Goal: Complete application form

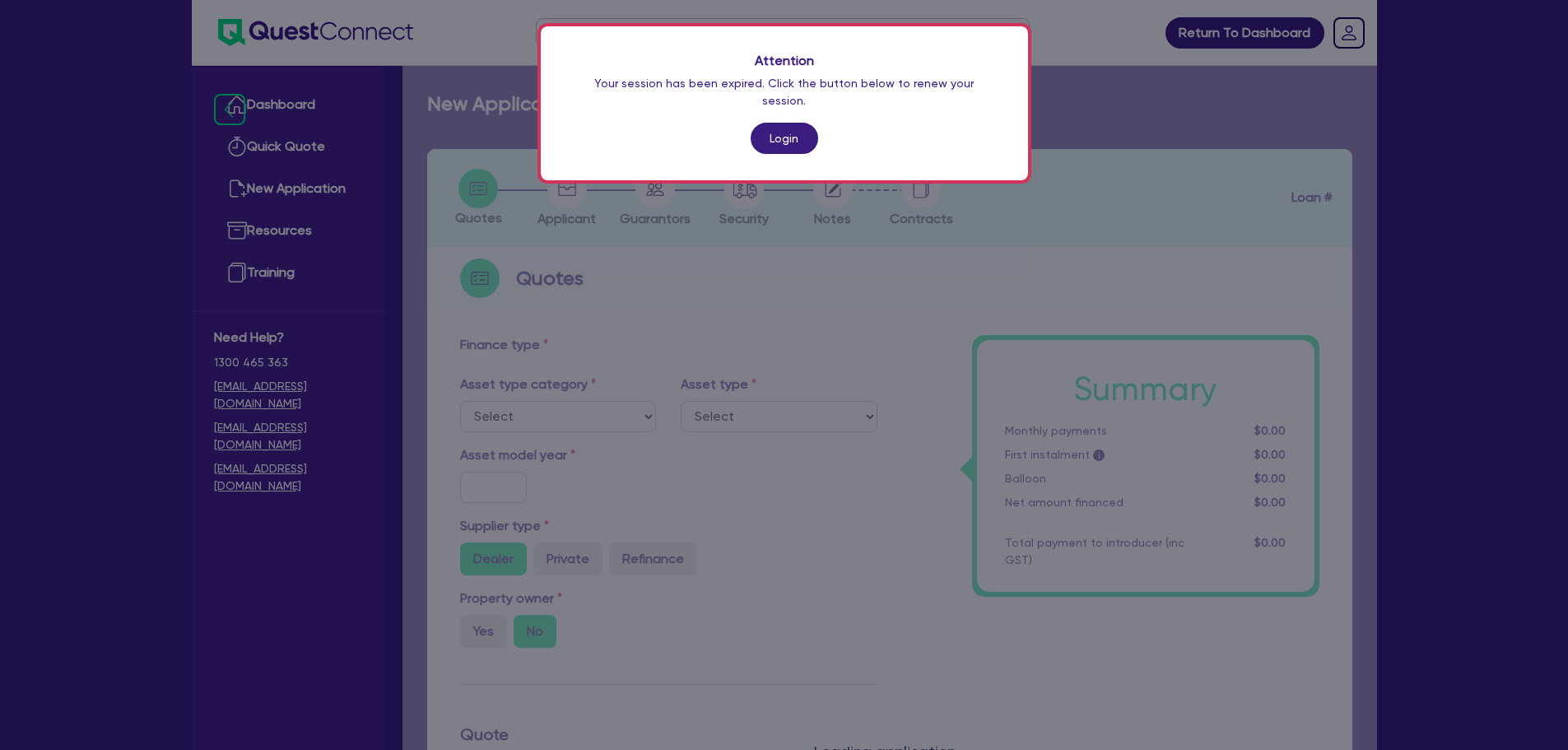
scroll to position [219, 0]
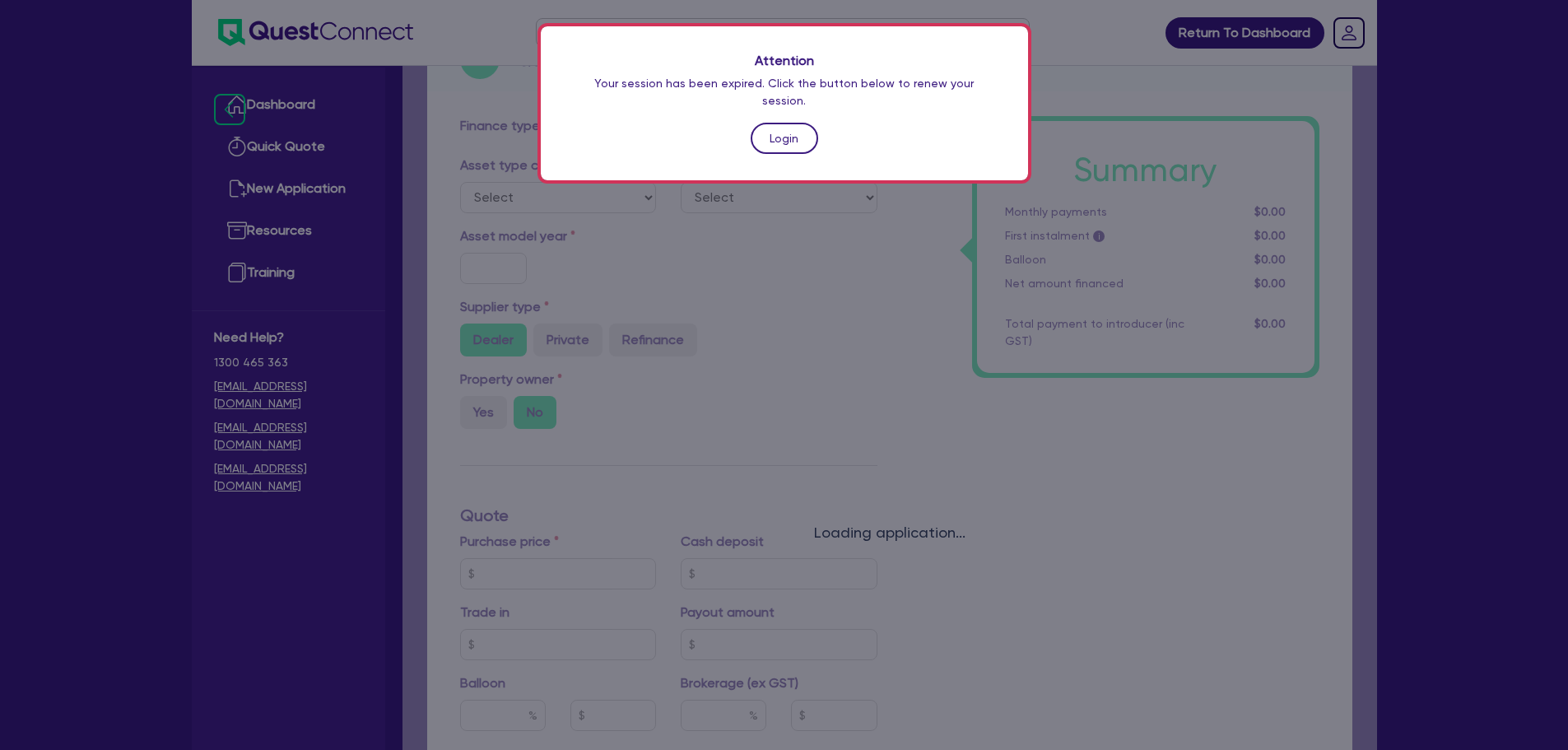
click at [765, 130] on link "Login" at bounding box center [784, 138] width 68 height 32
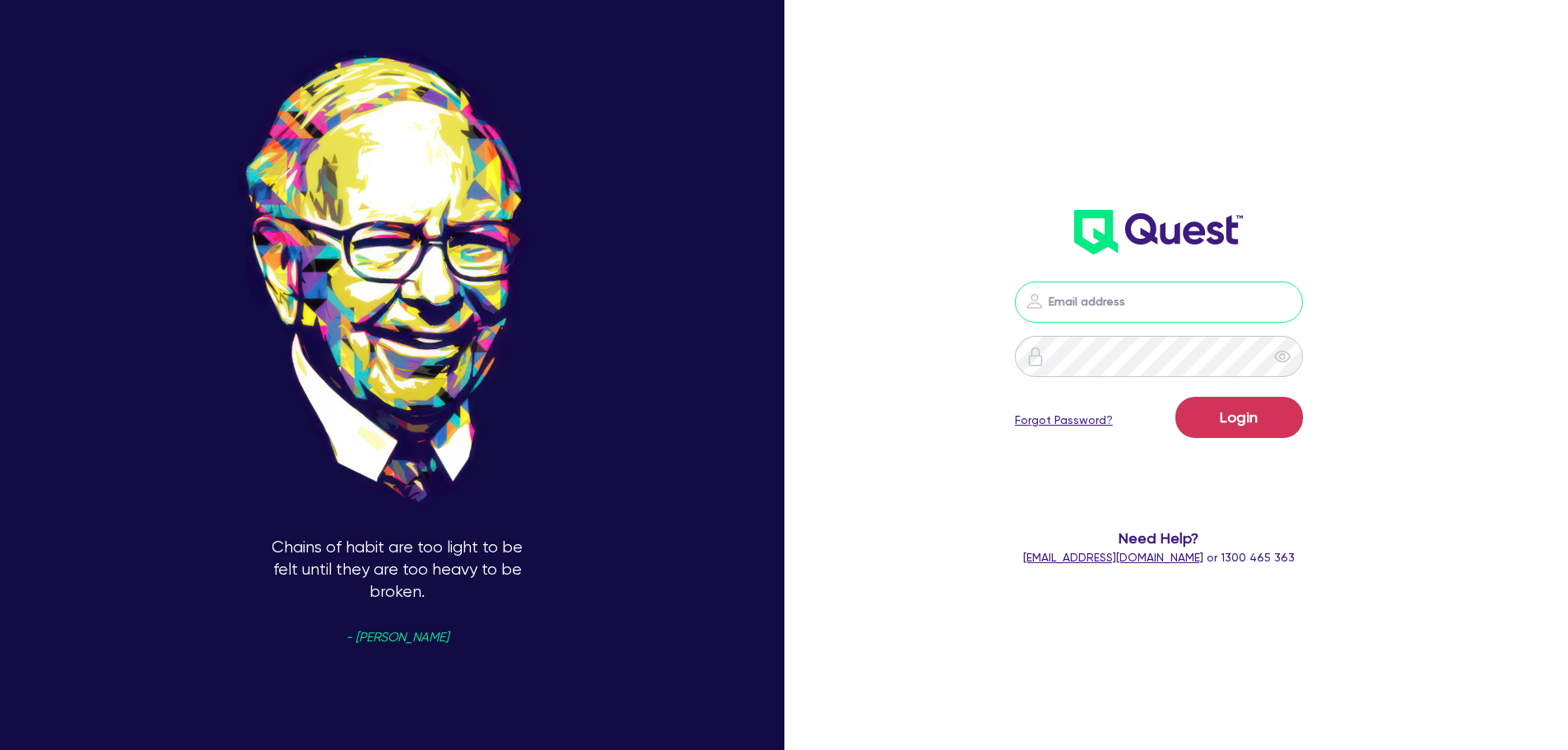
type input "[PERSON_NAME][EMAIL_ADDRESS][DOMAIN_NAME]"
click at [1245, 428] on button "Login" at bounding box center [1239, 417] width 127 height 41
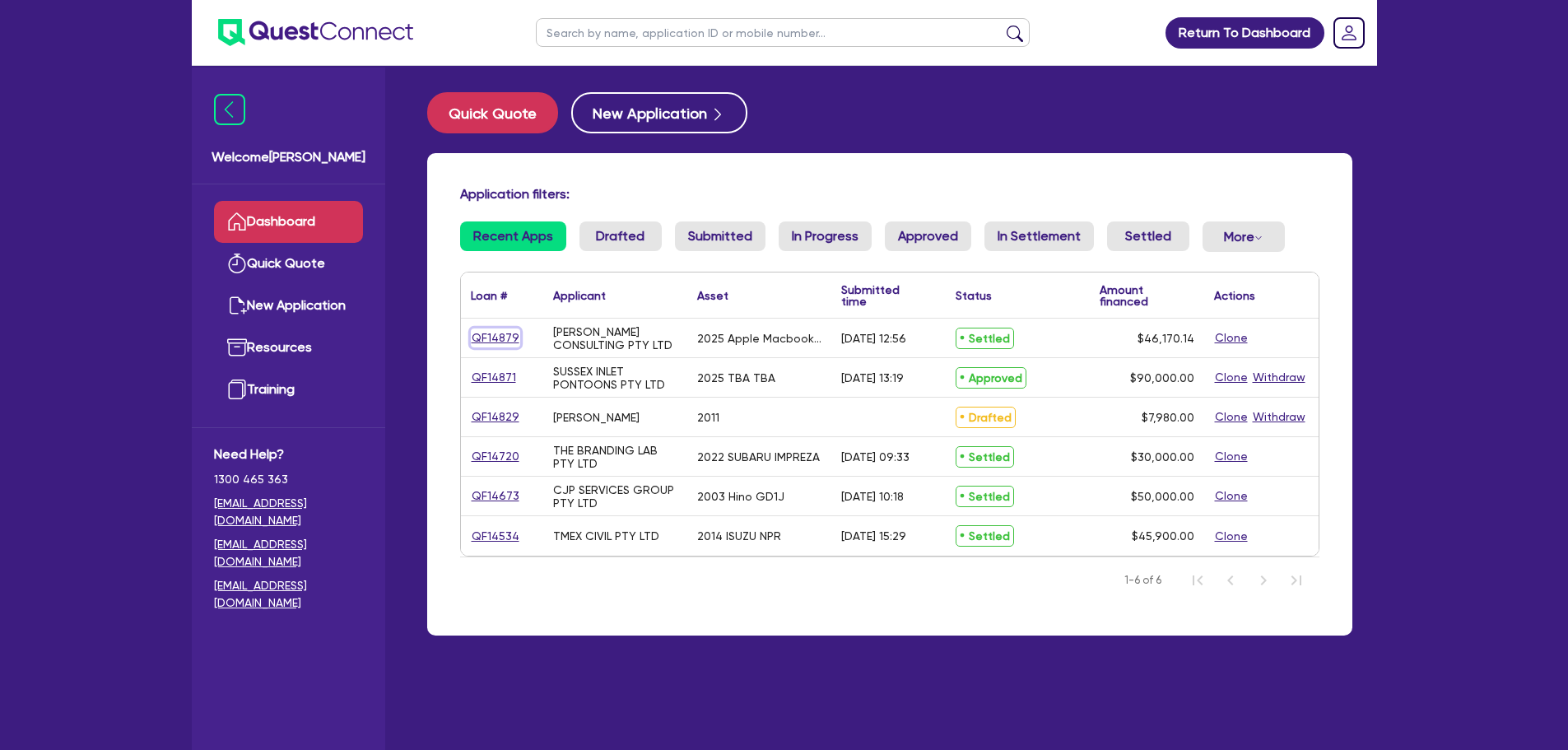
click at [494, 333] on link "QF14879" at bounding box center [496, 338] width 50 height 19
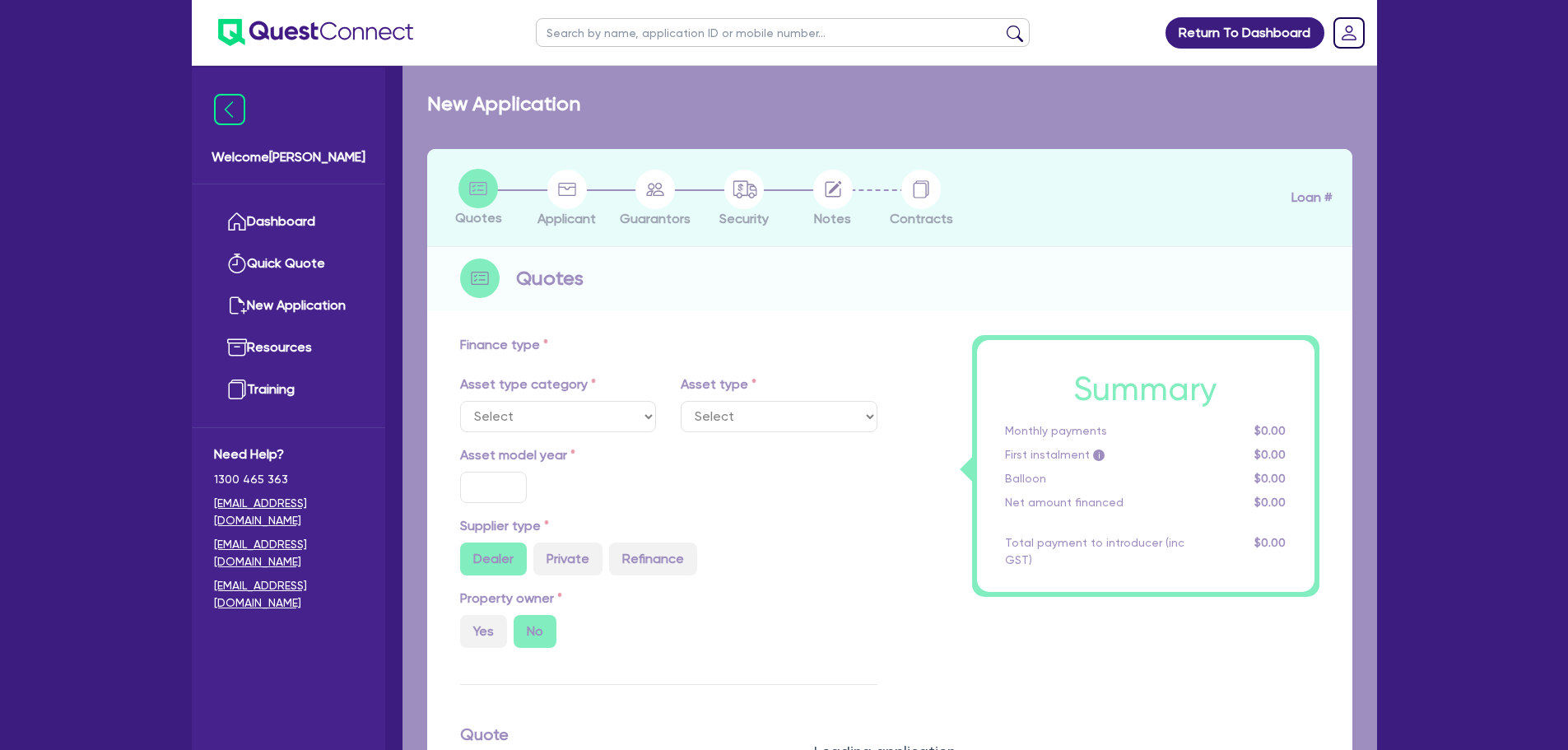
select select "TERTIARY_ASSETS"
type input "2025"
radio input "true"
type input "46,170.14"
type input "5"
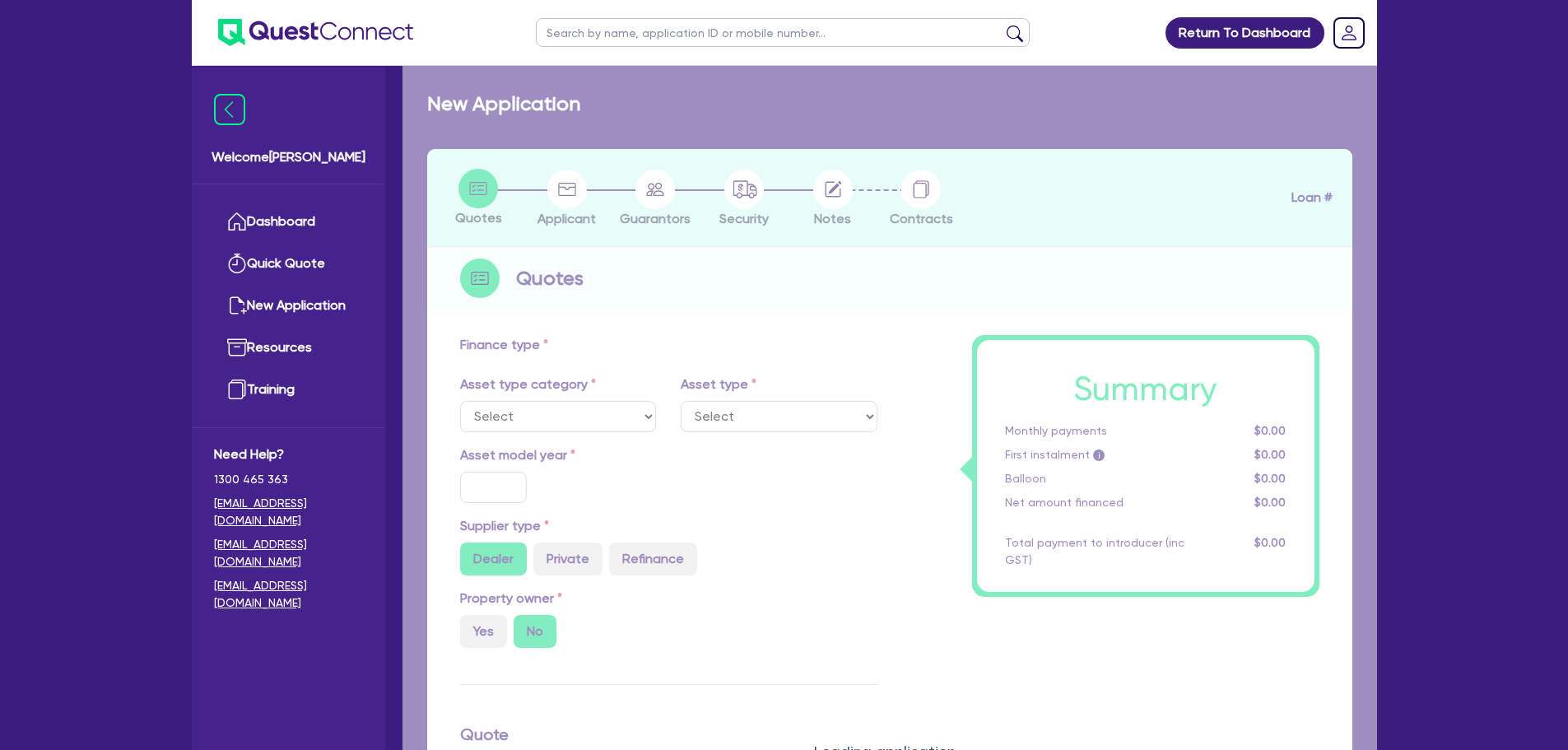
type input "2,308.51"
type input "13.5"
type input "595"
select select "OTHER_TERTIARY"
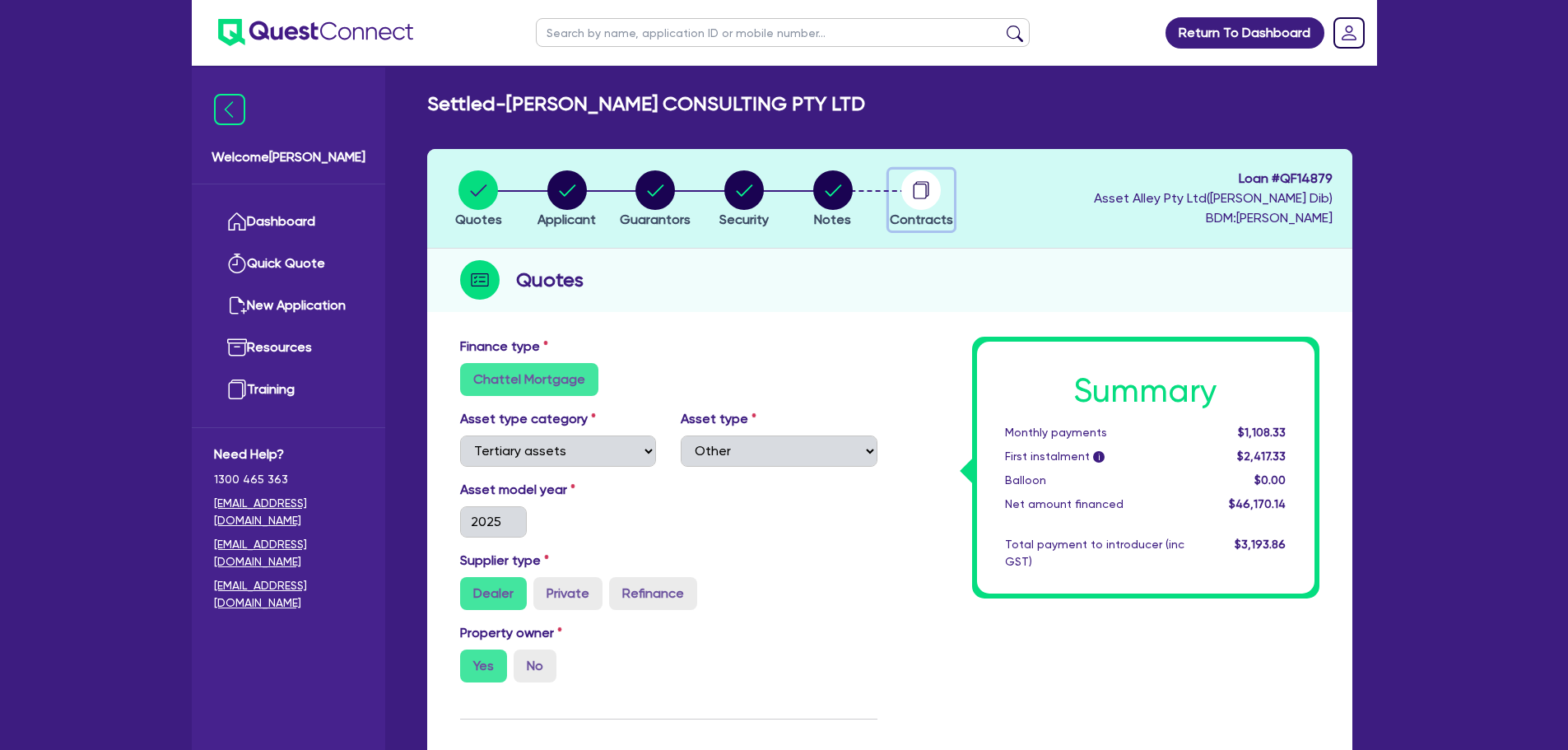
click at [914, 199] on circle "button" at bounding box center [921, 190] width 39 height 39
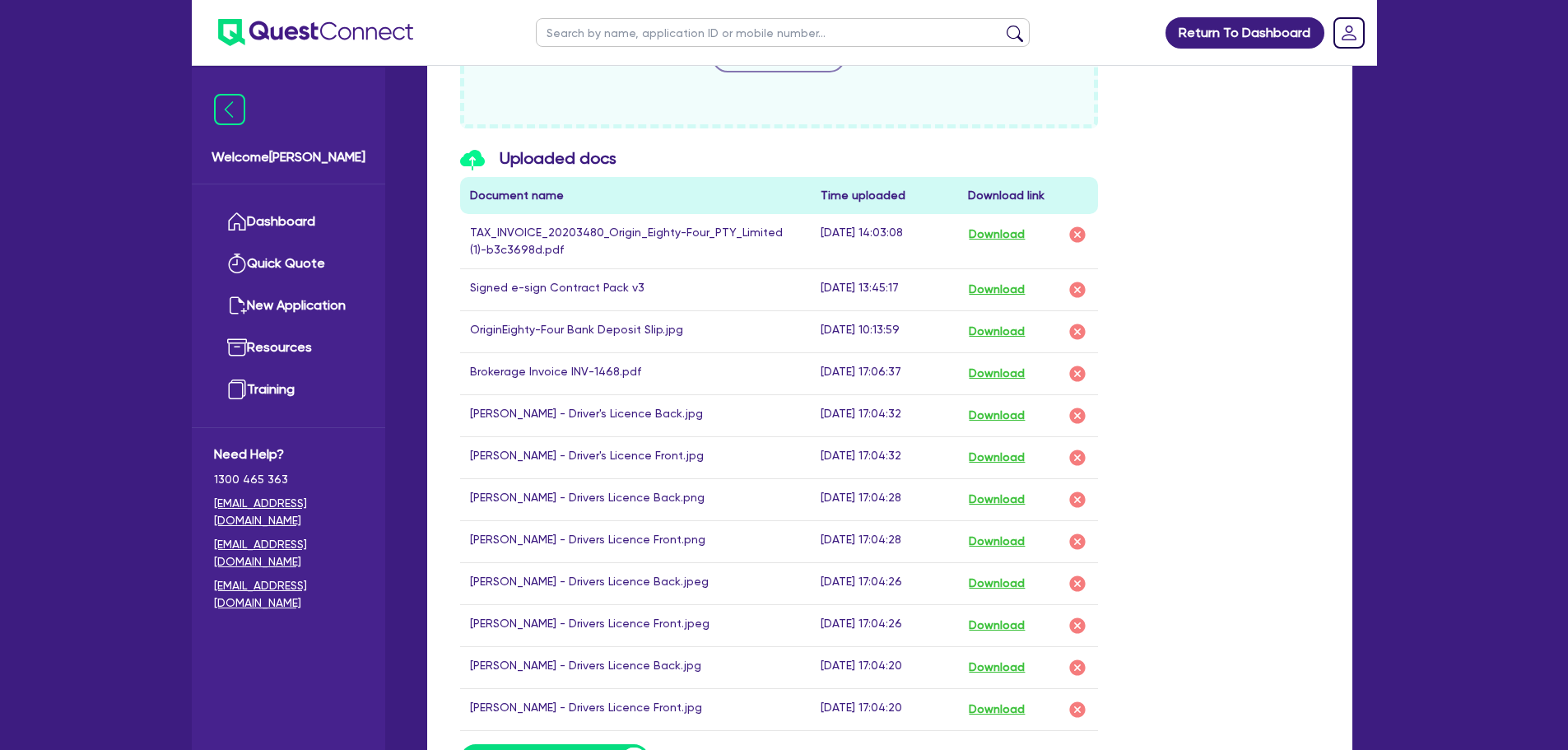
scroll to position [867, 0]
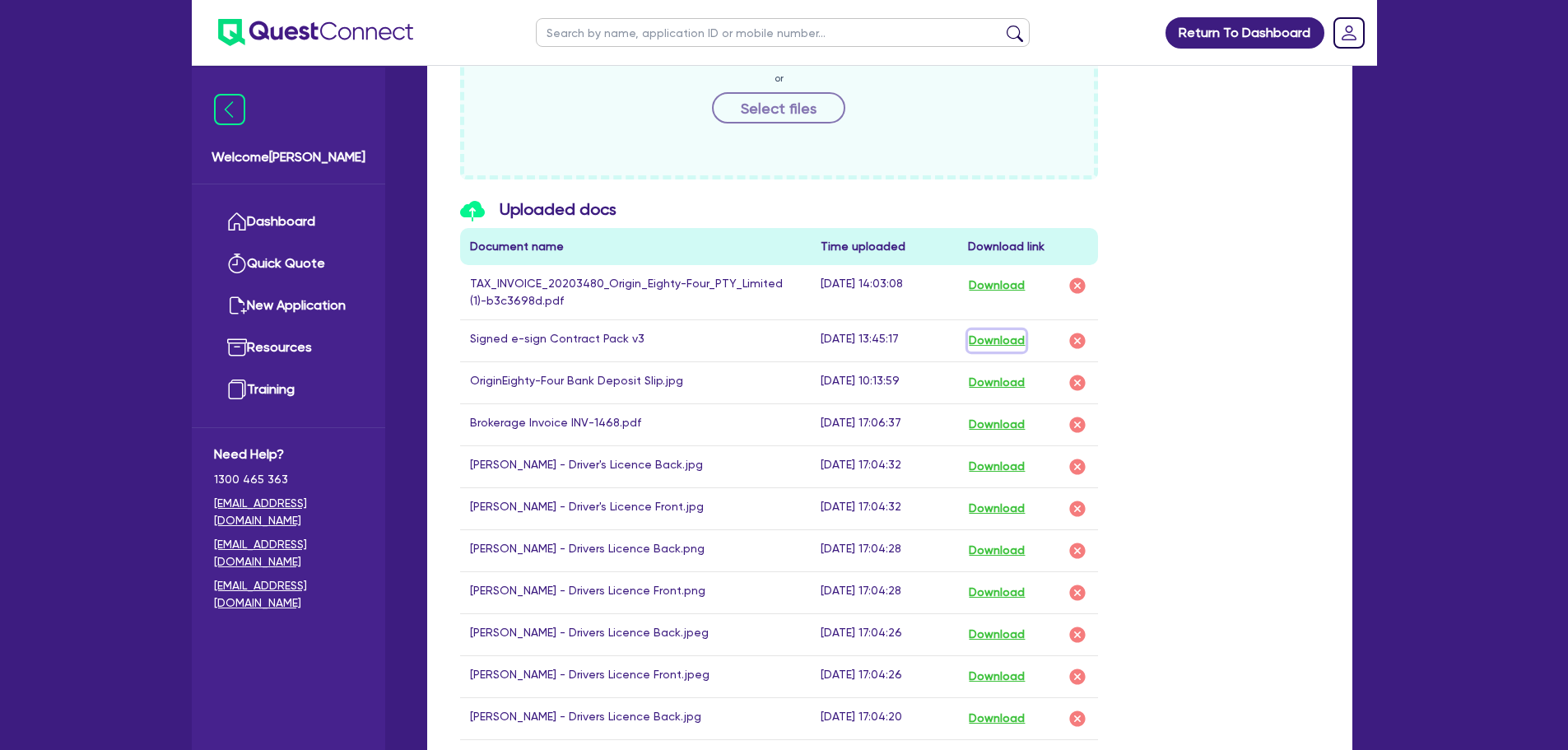
click at [999, 341] on button "Download" at bounding box center [997, 341] width 57 height 21
click at [1372, 438] on div "Settled - [PERSON_NAME] CONSULTING PTY LTD Quotes Applicant [GEOGRAPHIC_DATA] S…" at bounding box center [889, 222] width 974 height 1994
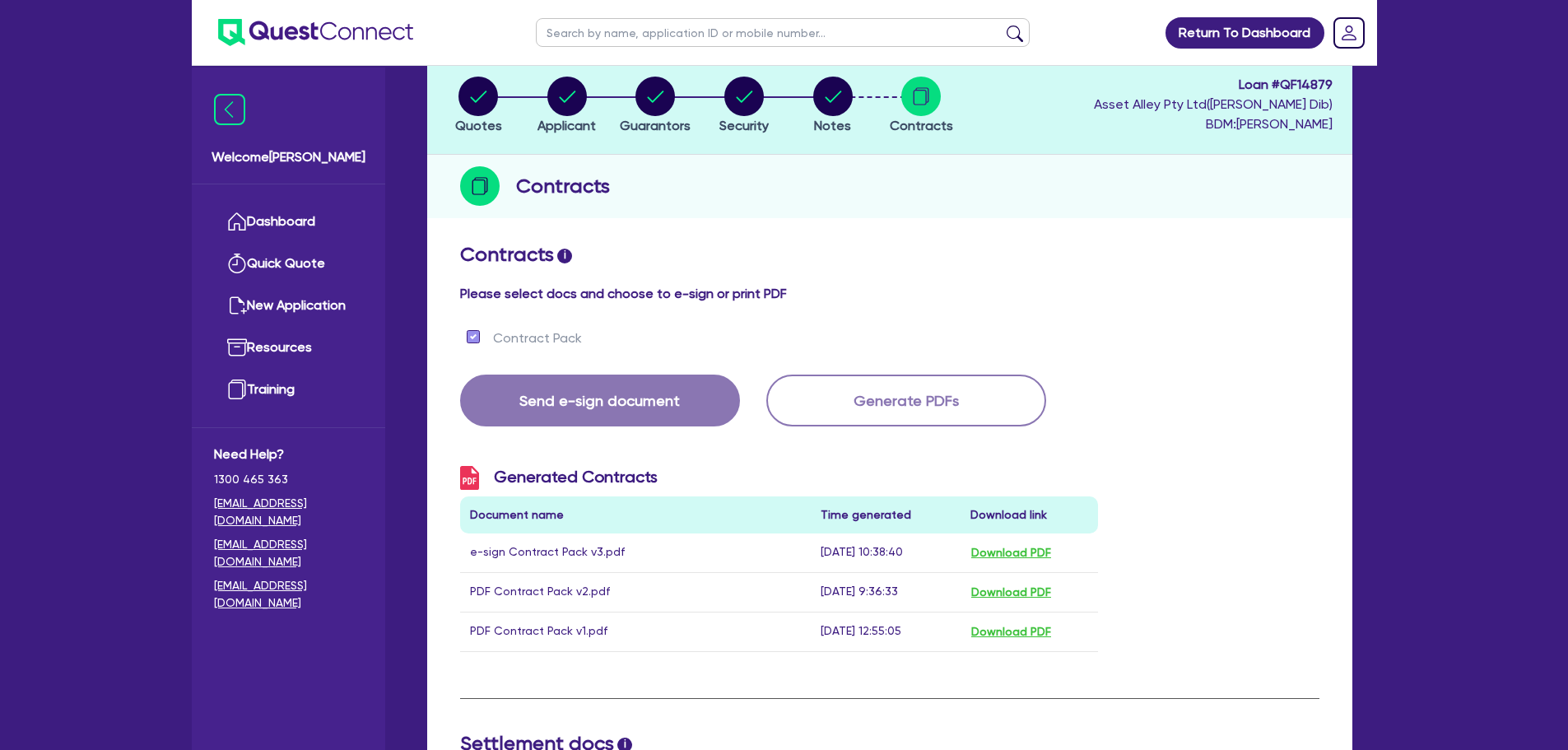
scroll to position [0, 0]
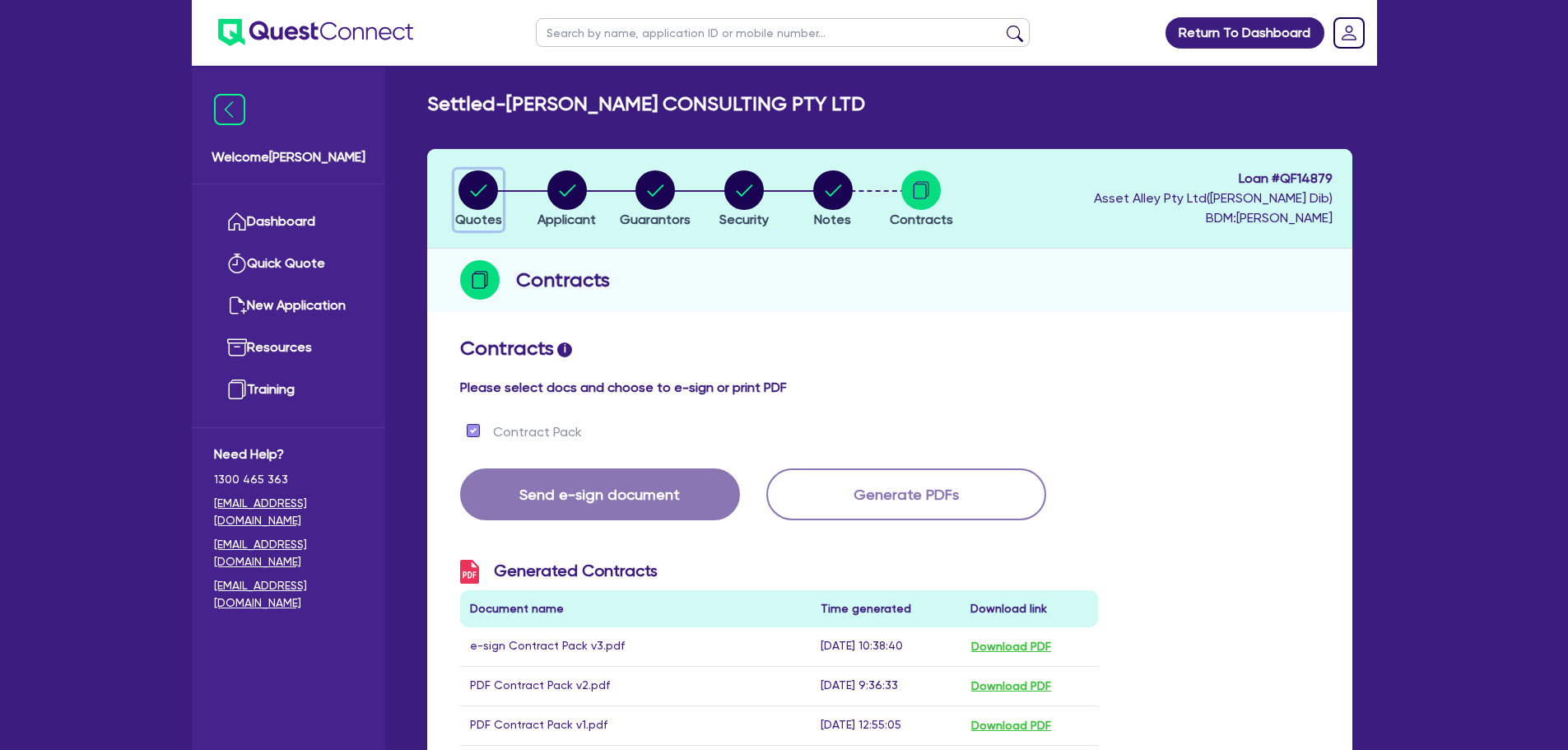
click at [480, 190] on circle "button" at bounding box center [478, 190] width 39 height 39
select select "TERTIARY_ASSETS"
select select "OTHER_TERTIARY"
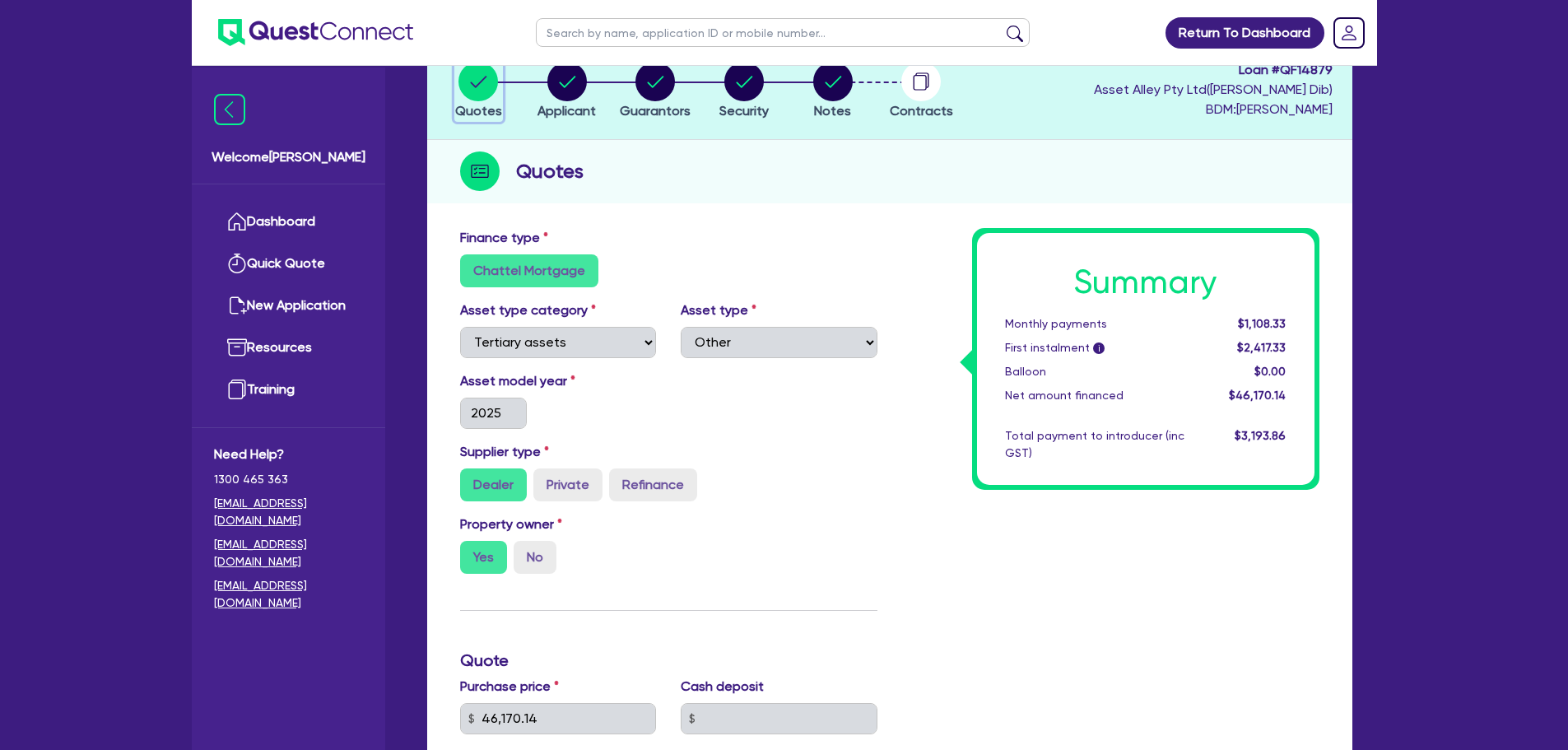
scroll to position [220, 0]
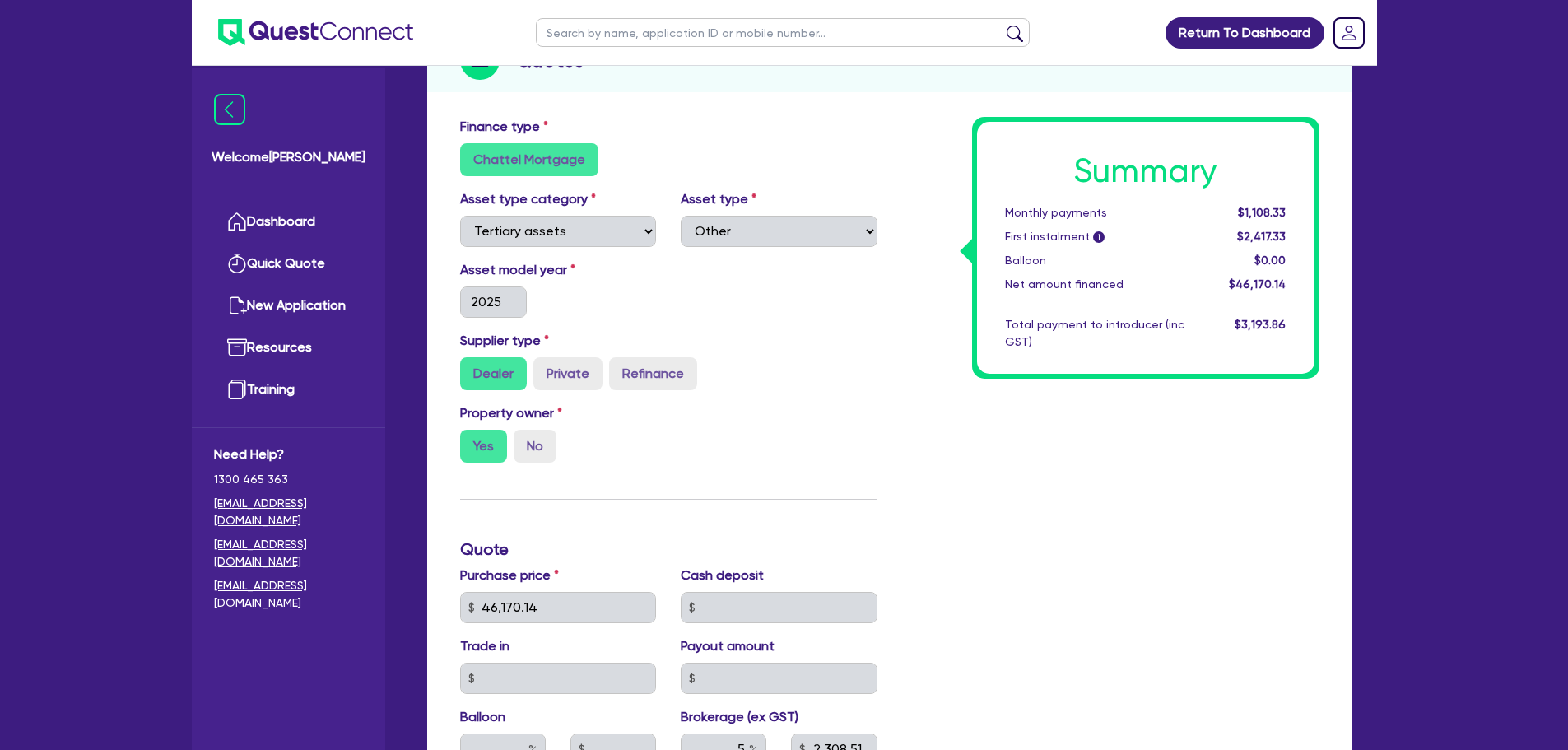
click at [1257, 282] on span "$46,170.14" at bounding box center [1257, 284] width 56 height 13
click at [930, 422] on div "Summary Monthly payments $1,108.33 First instalment i $2,417.33 Balloon $0.00 N…" at bounding box center [1110, 598] width 442 height 963
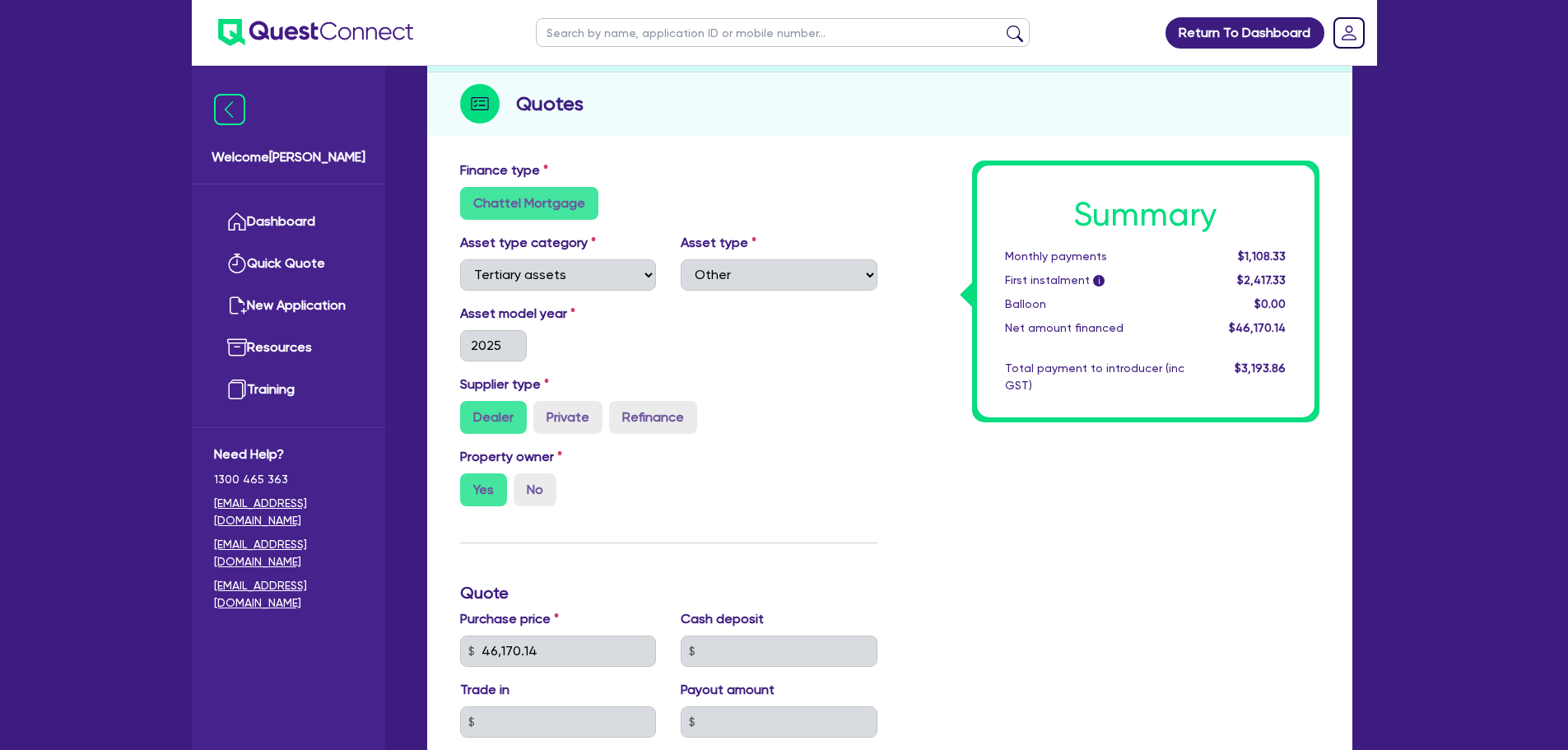
scroll to position [0, 0]
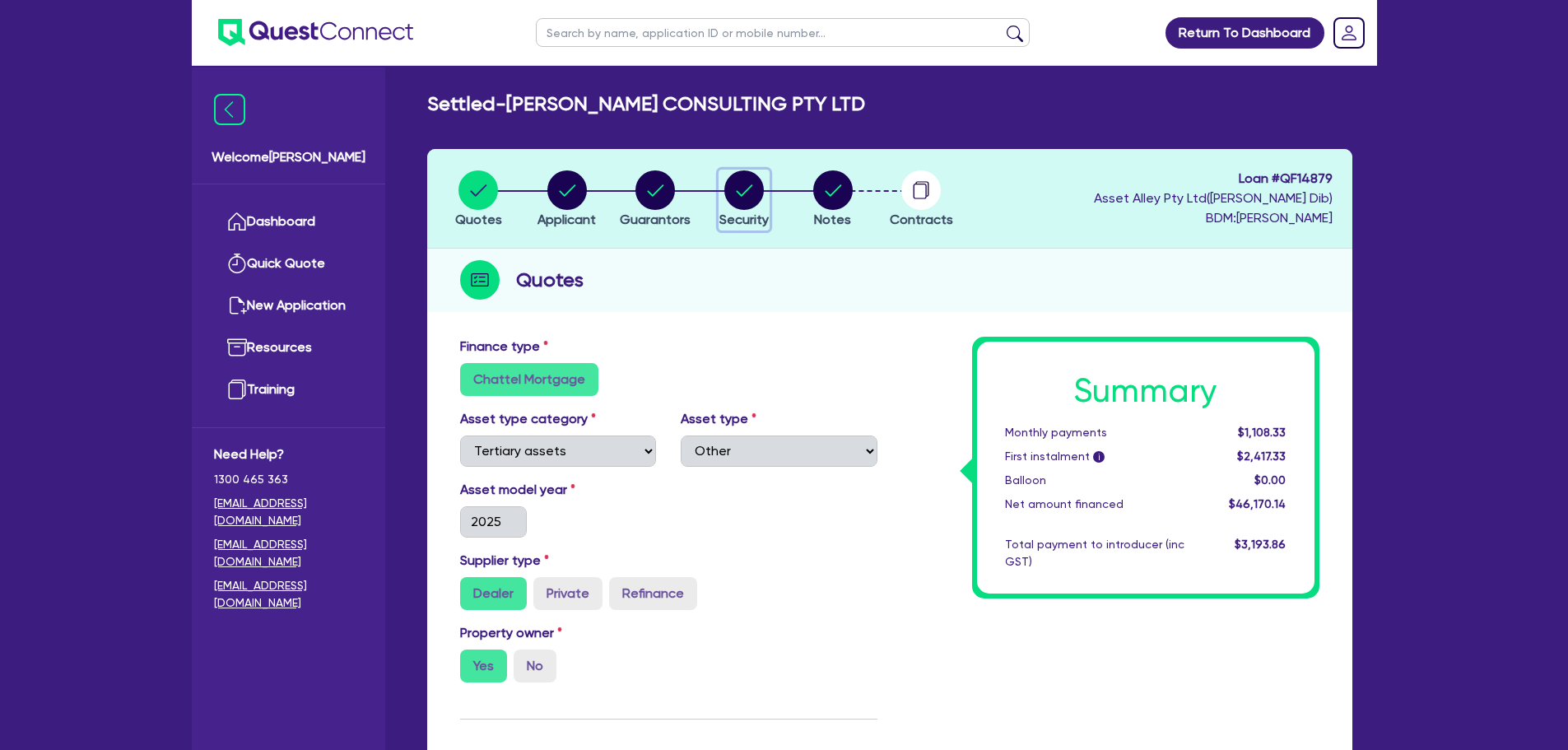
click at [737, 185] on circle "button" at bounding box center [744, 190] width 39 height 39
select select "TERTIARY_ASSETS"
select select "OTHER_TERTIARY"
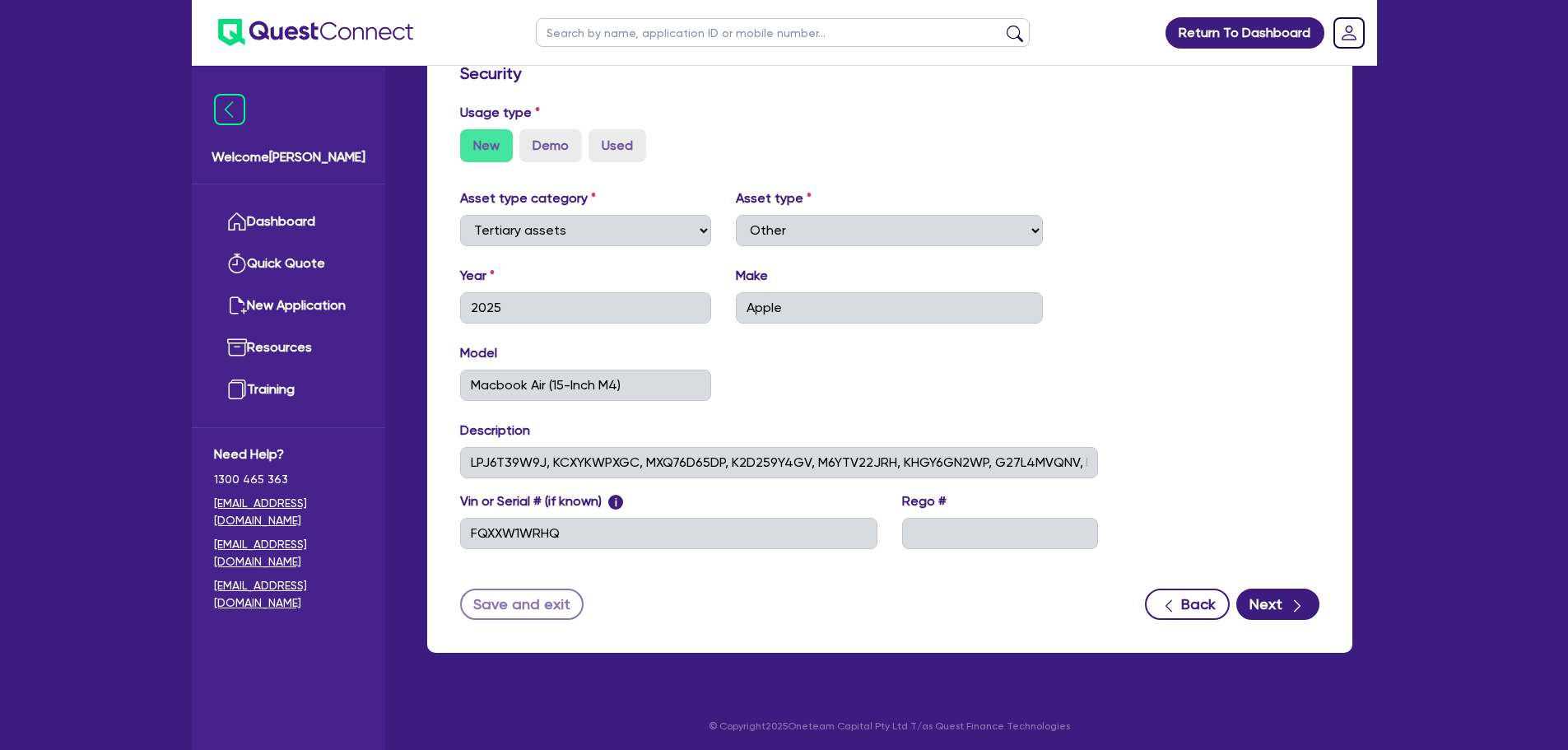
scroll to position [449, 0]
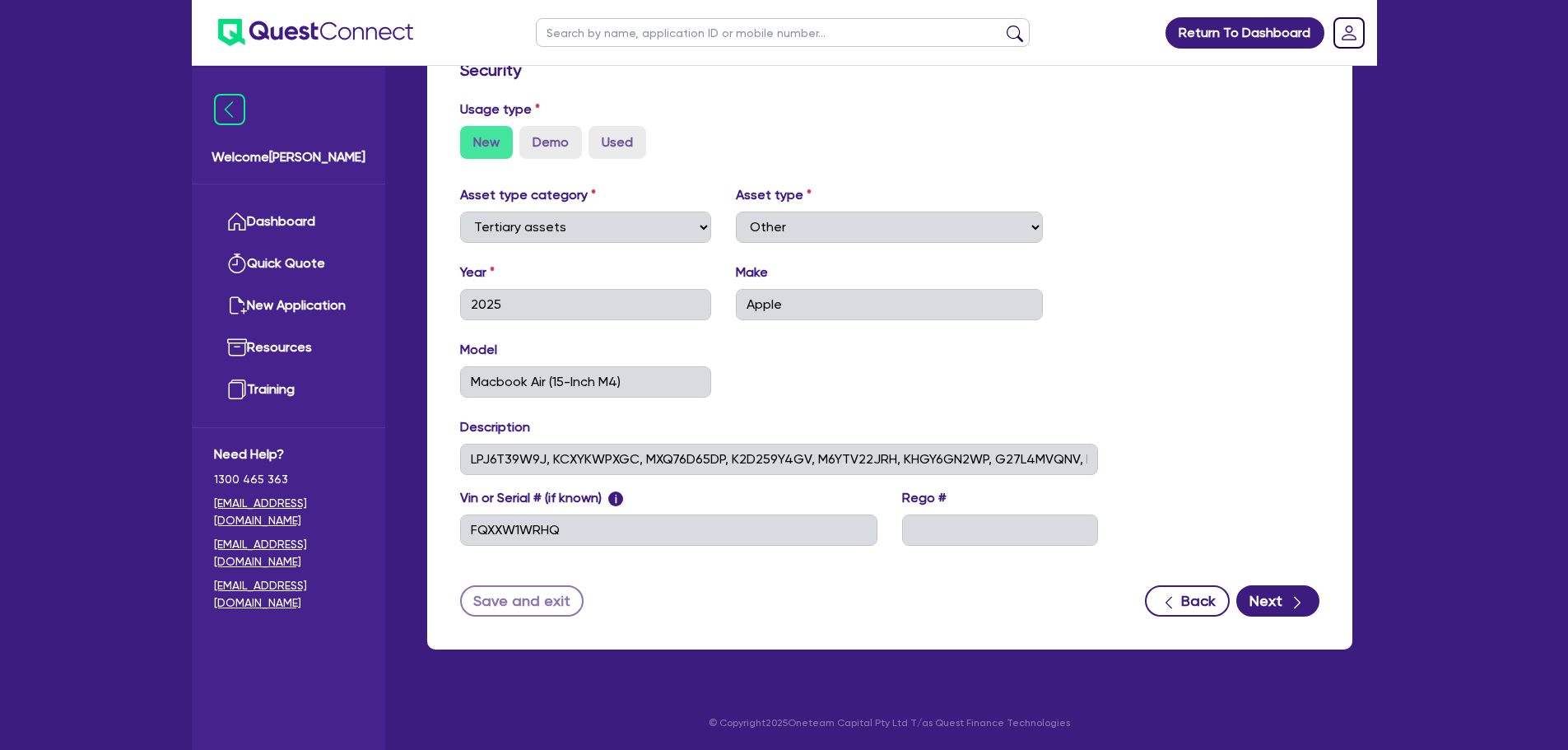
click at [526, 551] on div "Vin or Serial # (if known) i FQXXW1WRHQ [PERSON_NAME] #" at bounding box center [779, 524] width 663 height 71
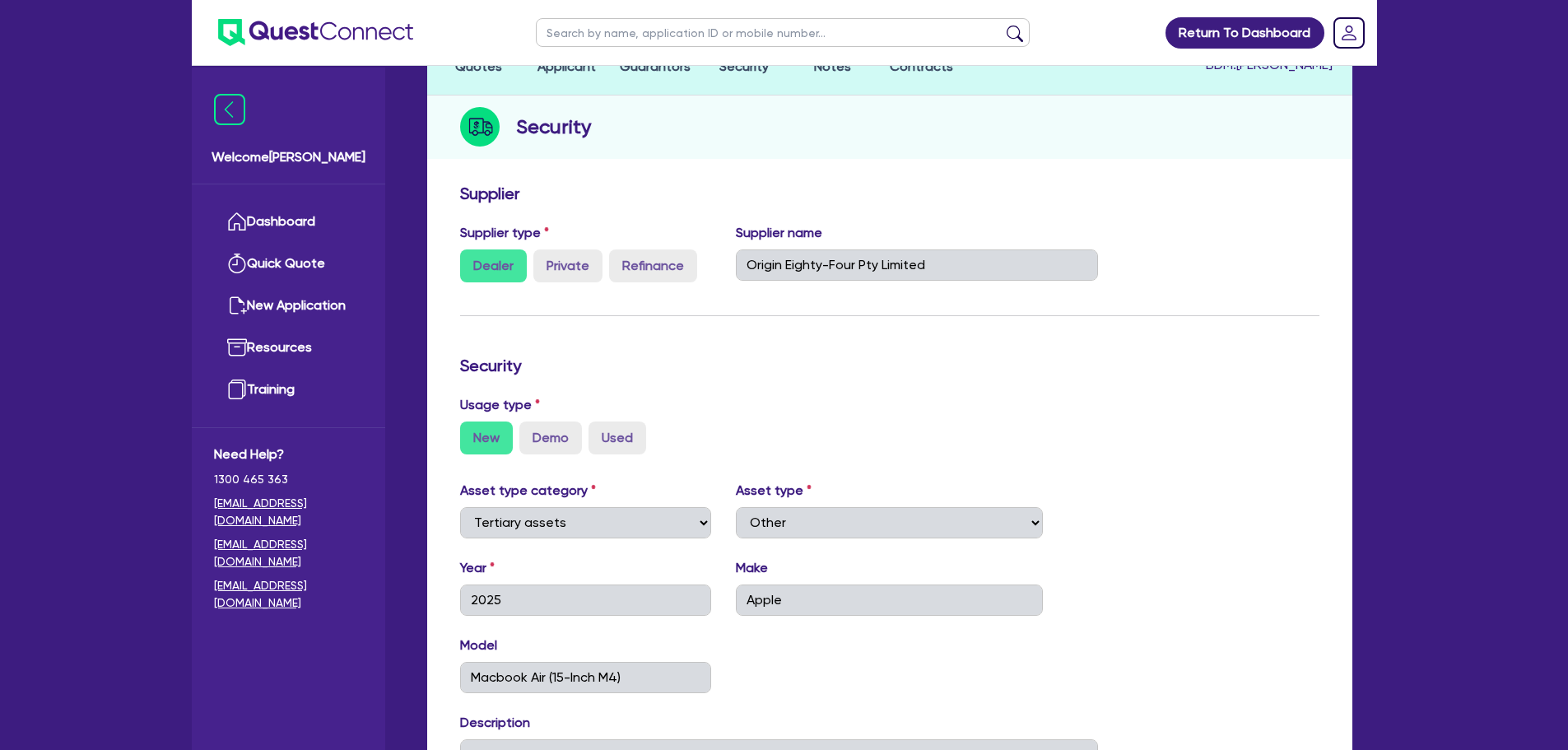
scroll to position [0, 0]
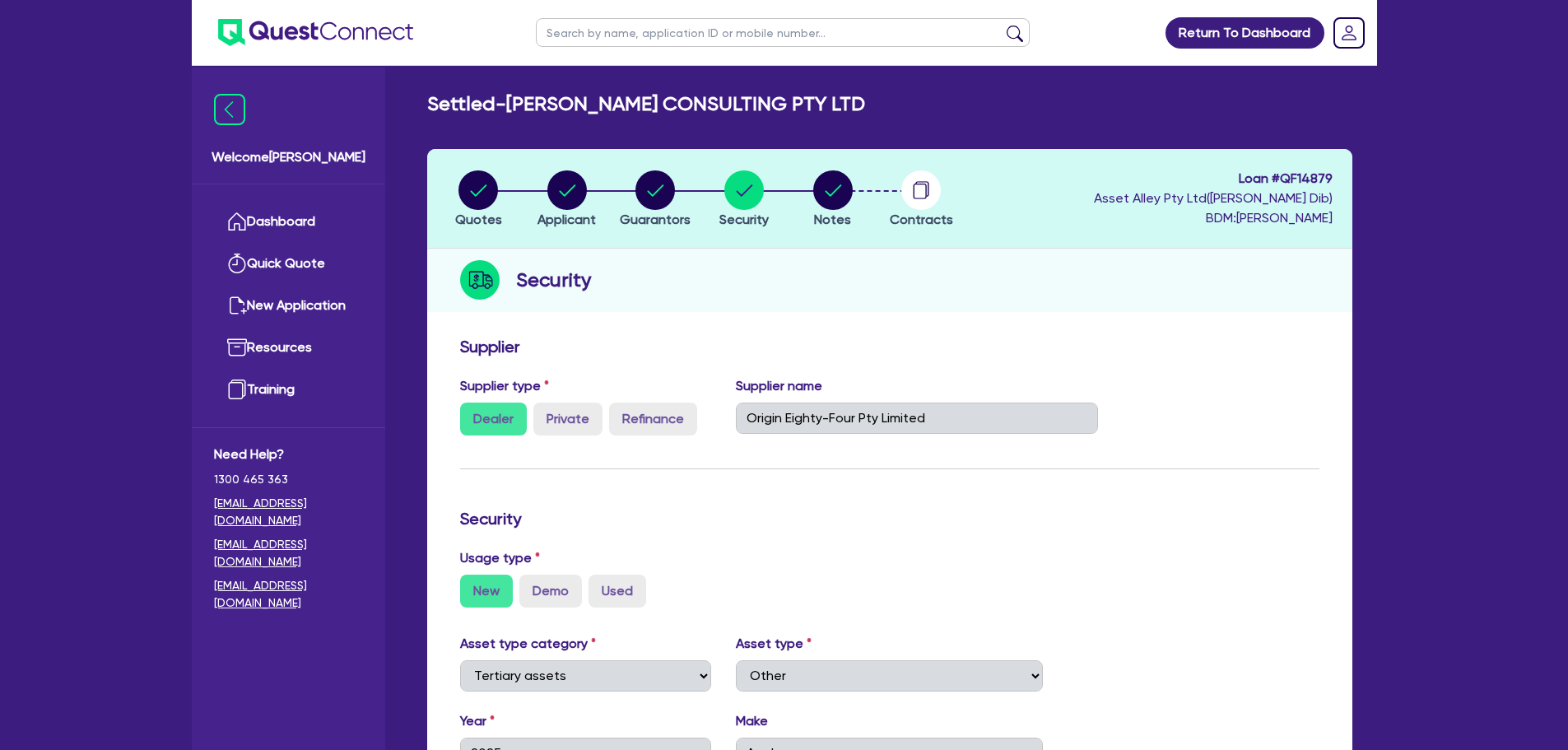
click at [1318, 174] on span "Loan # QF14879" at bounding box center [1213, 178] width 238 height 20
click at [495, 196] on circle "button" at bounding box center [478, 190] width 39 height 39
select select "TERTIARY_ASSETS"
select select "OTHER_TERTIARY"
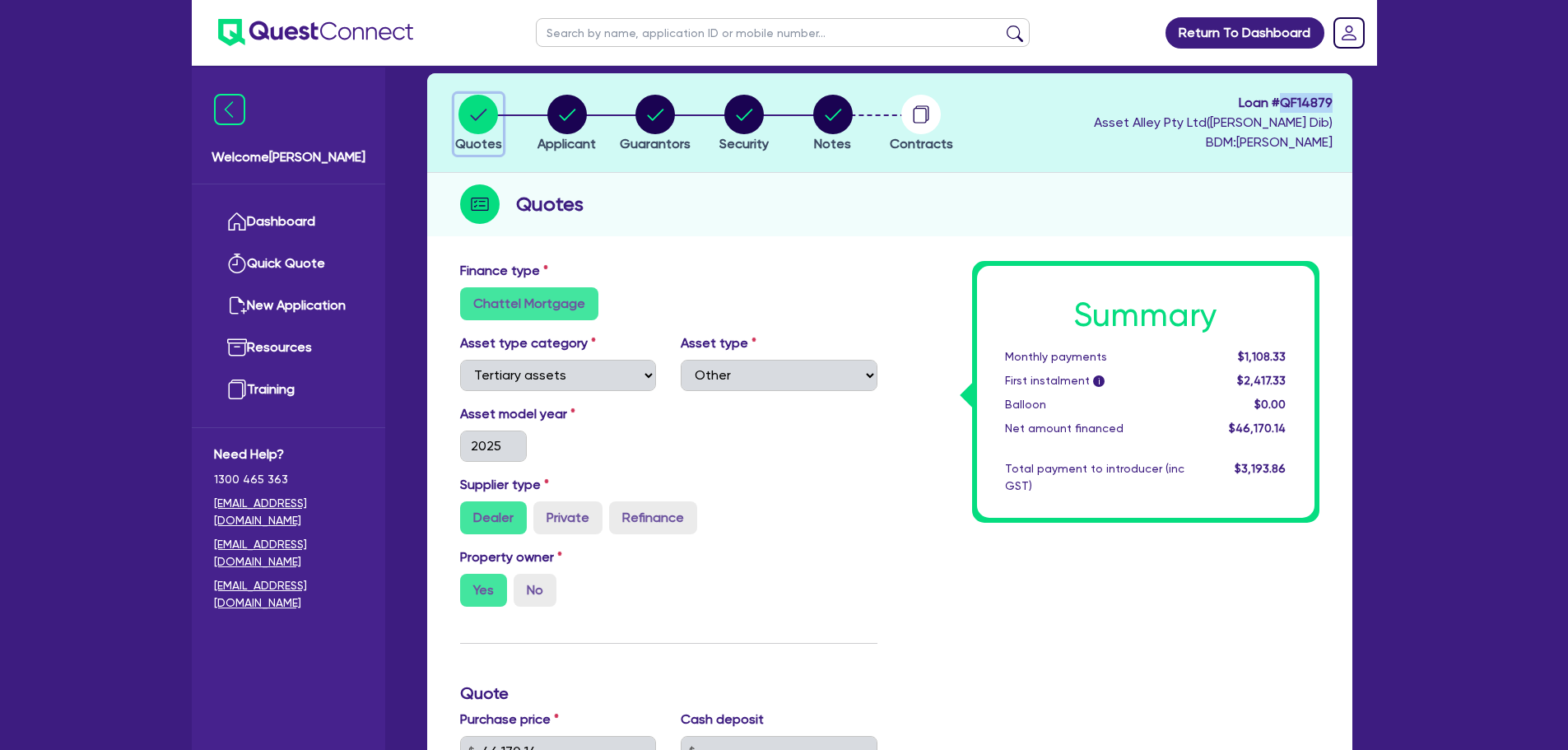
scroll to position [109, 0]
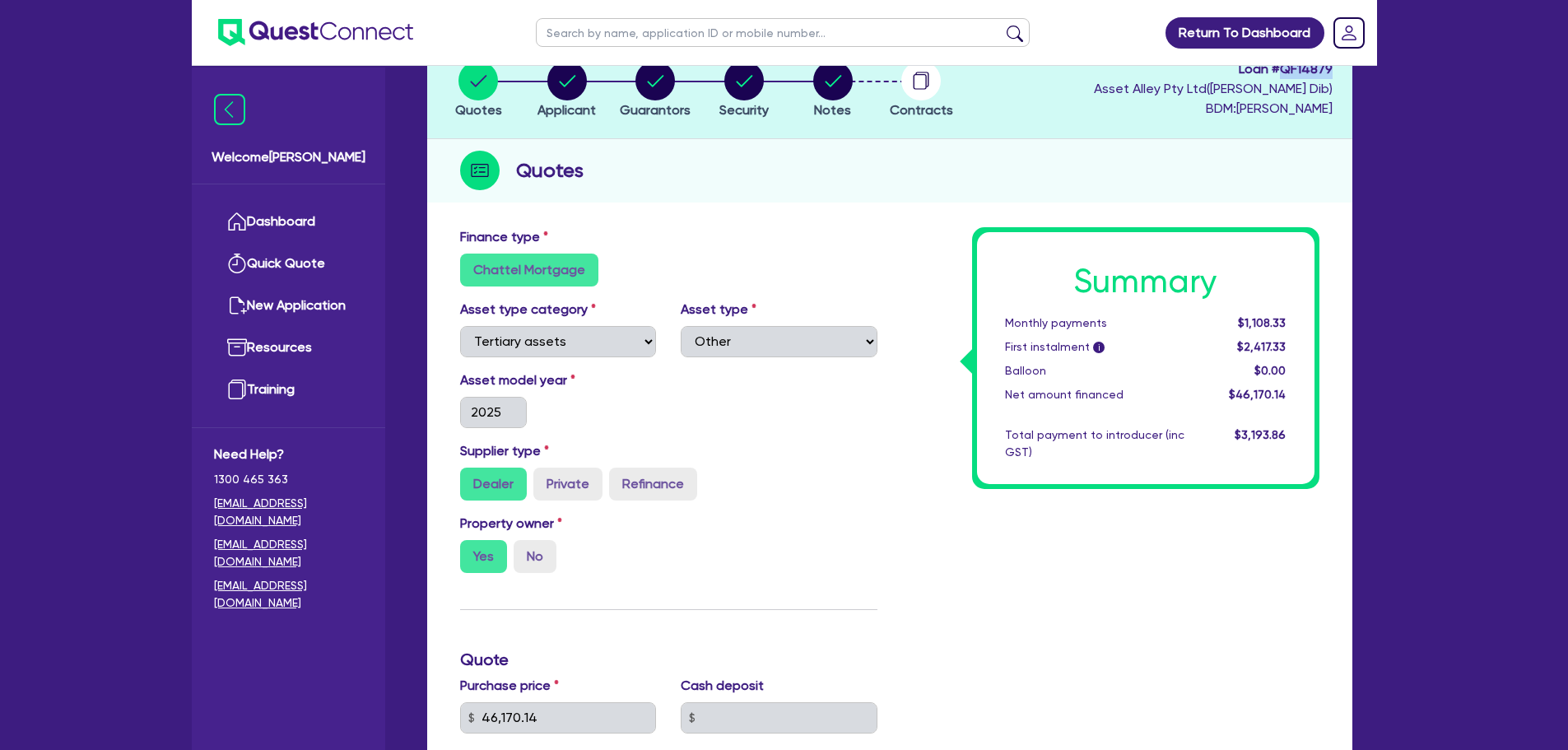
click at [1255, 397] on span "$46,170.14" at bounding box center [1257, 395] width 56 height 13
click at [1211, 402] on div "$46,170.14" at bounding box center [1247, 395] width 102 height 17
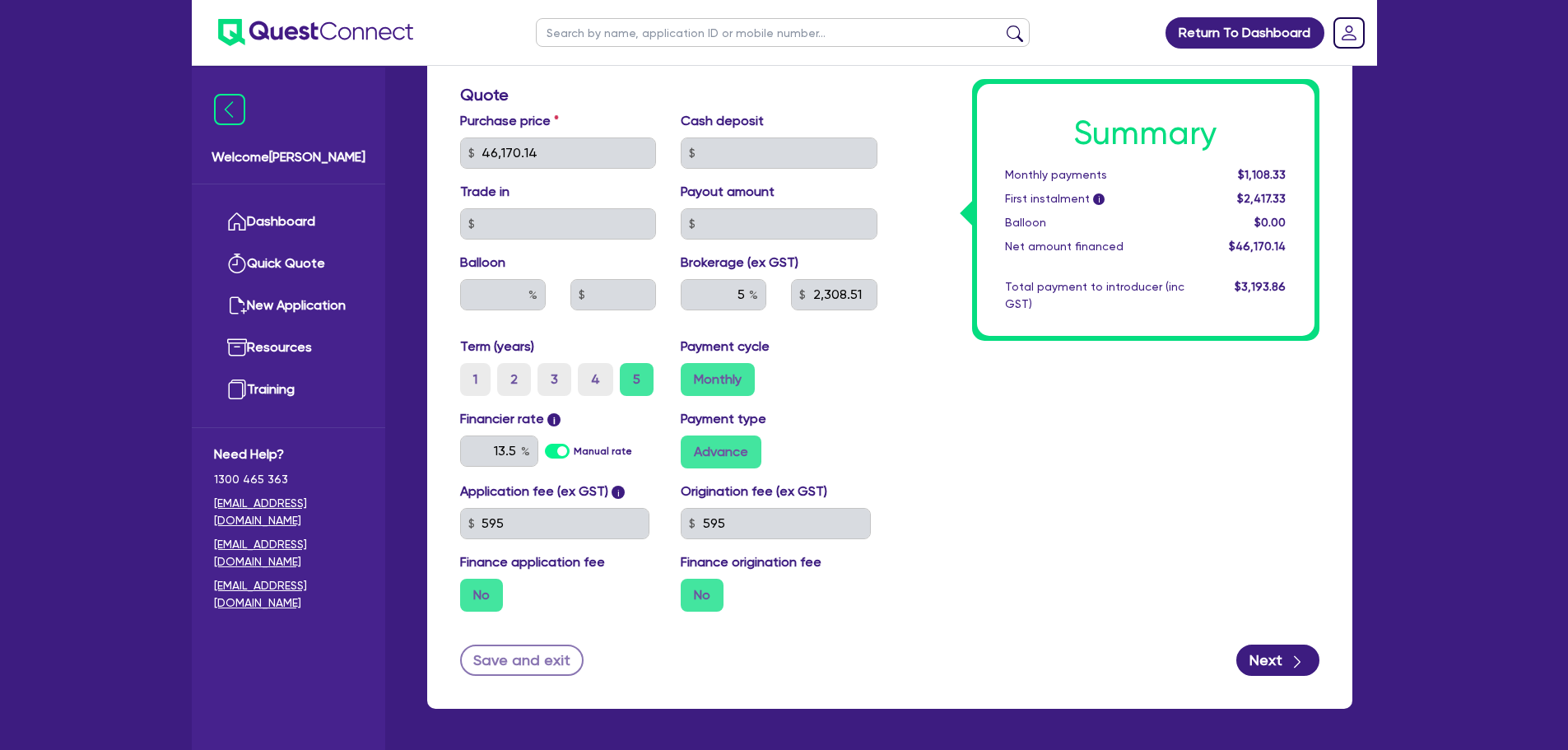
scroll to position [625, 0]
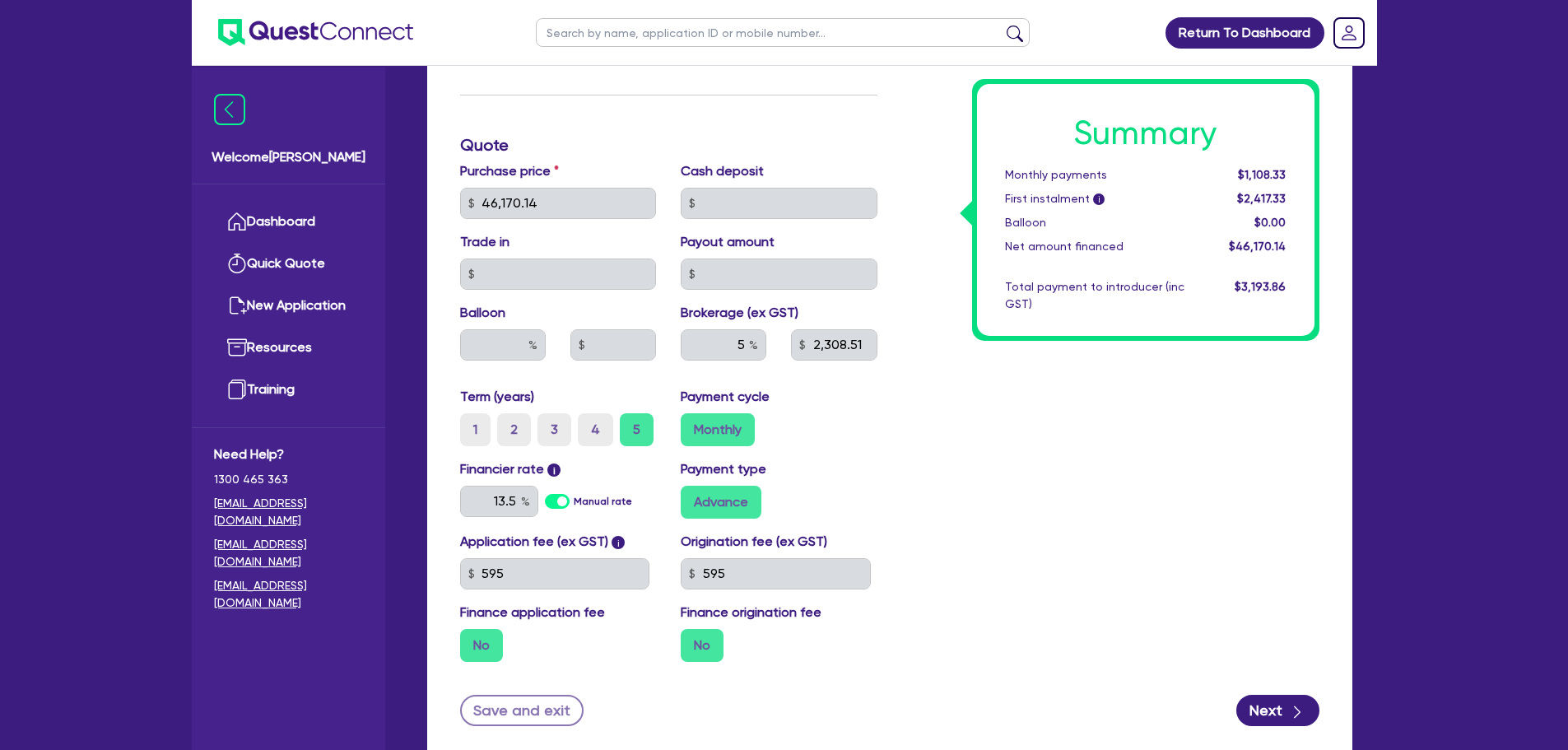
click at [1256, 556] on div "Summary Monthly payments $1,108.33 First instalment i $2,417.33 Balloon $0.00 N…" at bounding box center [1110, 193] width 442 height 963
